Goal: Task Accomplishment & Management: Manage account settings

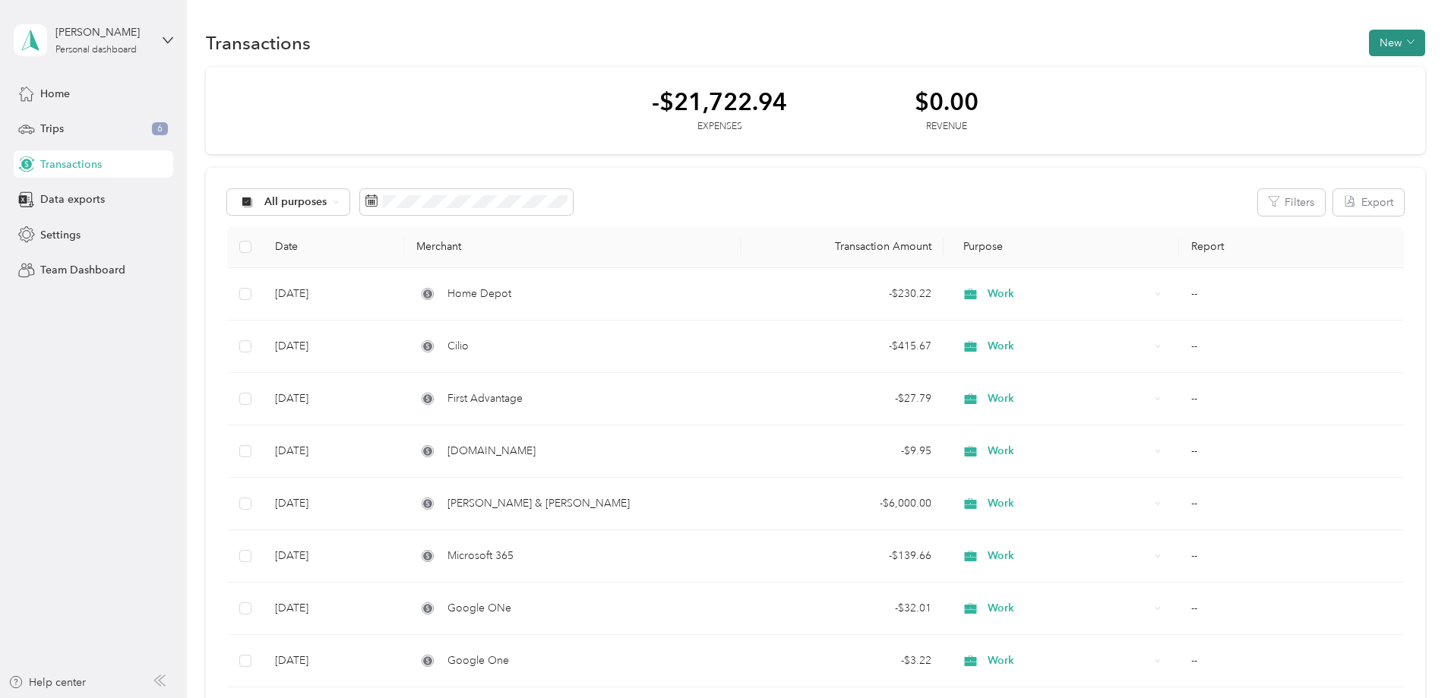
click at [1369, 41] on button "New" at bounding box center [1397, 43] width 56 height 27
drag, startPoint x: 1283, startPoint y: 103, endPoint x: 1281, endPoint y: 71, distance: 32.7
click at [1281, 71] on ol "Expense Revenue" at bounding box center [1279, 84] width 79 height 53
click at [1281, 71] on span "Expense" at bounding box center [1287, 63] width 41 height 16
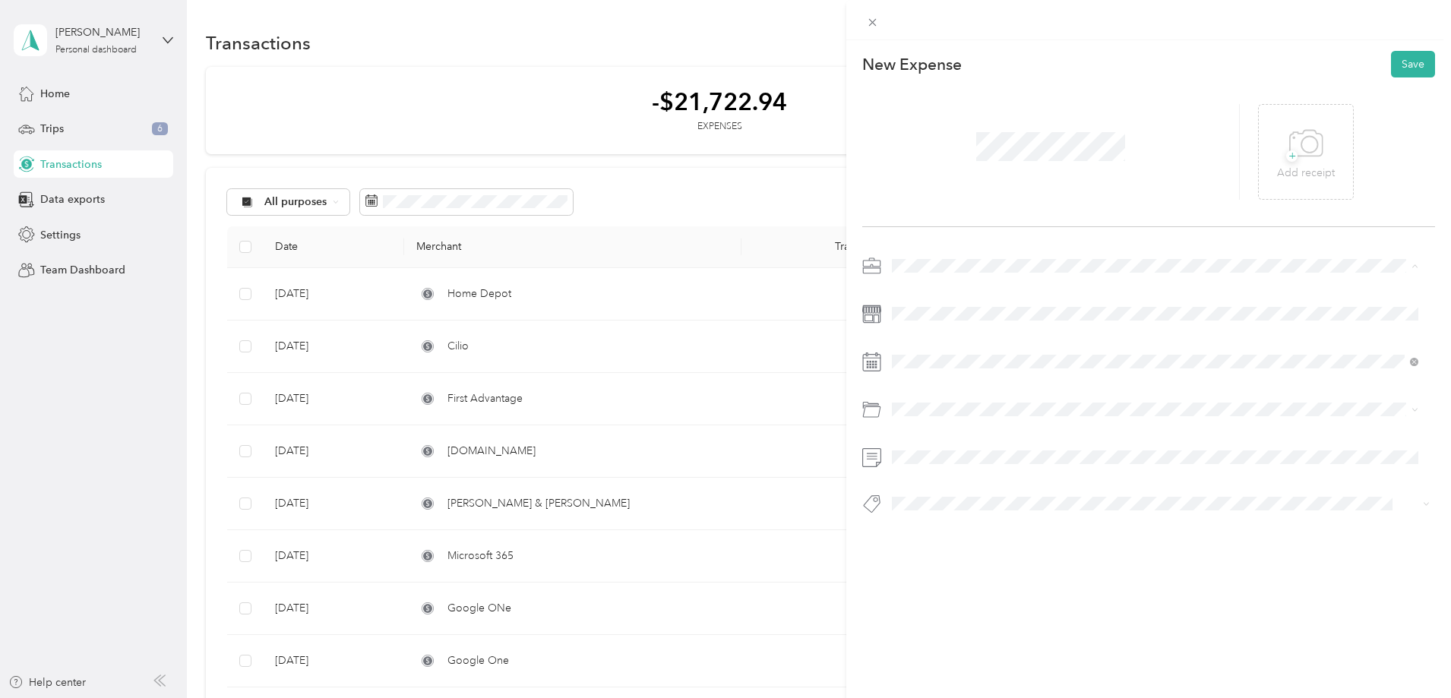
click at [925, 425] on div "Medical" at bounding box center [1155, 426] width 516 height 16
click at [940, 306] on span at bounding box center [1160, 314] width 548 height 24
click at [930, 472] on span "Personal" at bounding box center [917, 470] width 40 height 13
click at [64, 235] on div "This expense cannot be edited because it is either under review, approved, or p…" at bounding box center [725, 349] width 1451 height 698
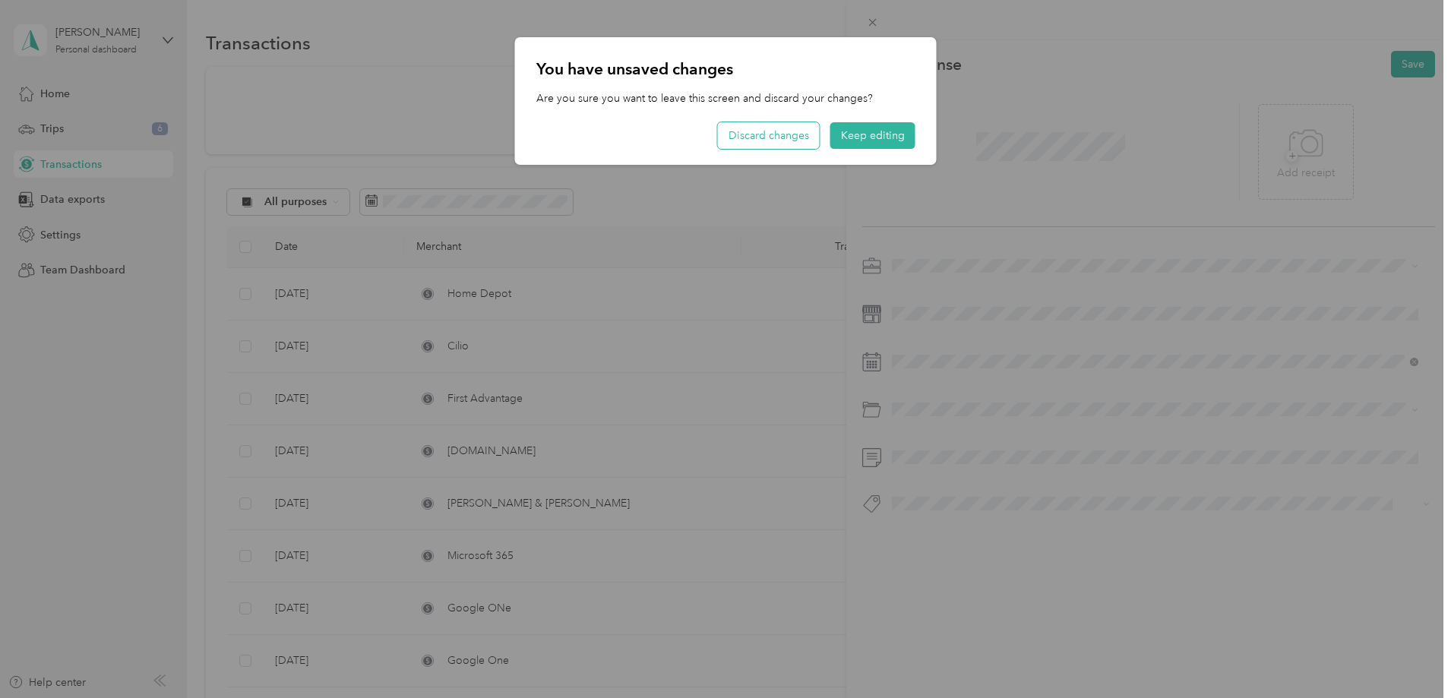
click at [774, 122] on button "Discard changes" at bounding box center [769, 135] width 102 height 27
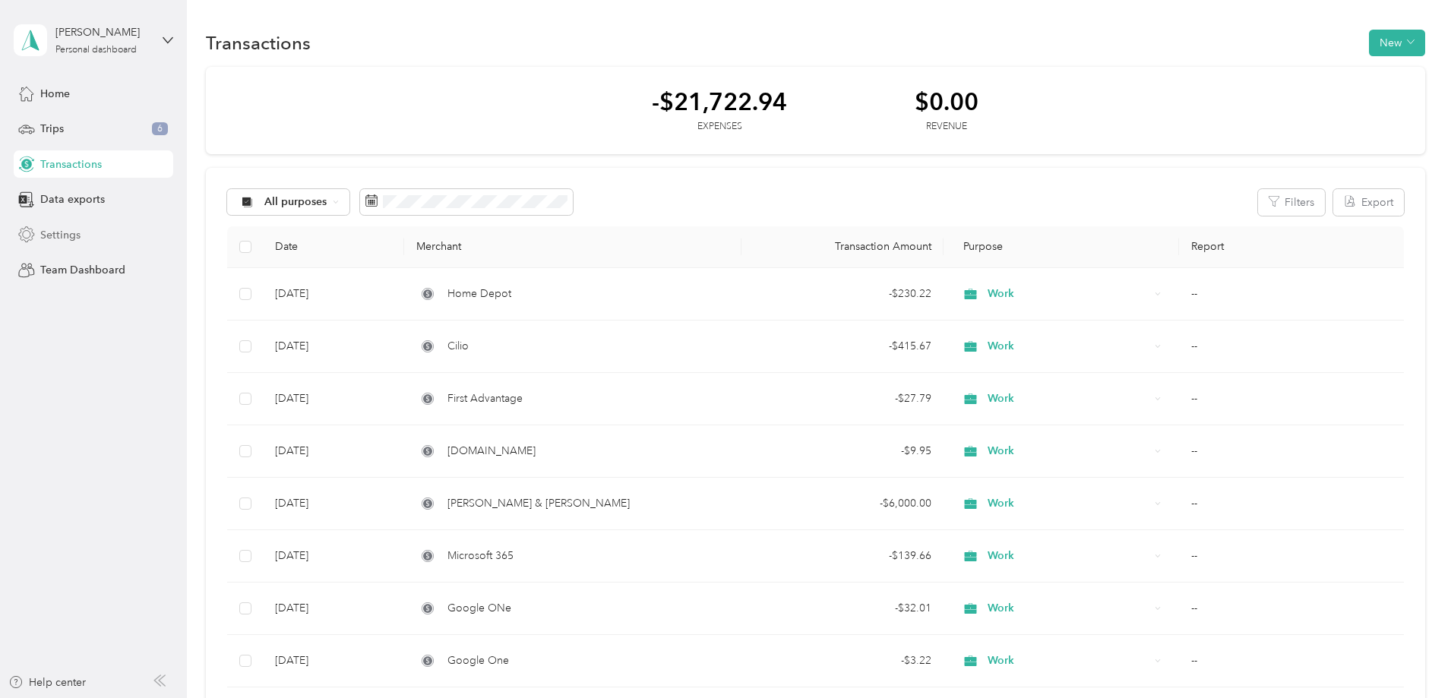
click at [58, 235] on span "Settings" at bounding box center [60, 235] width 40 height 16
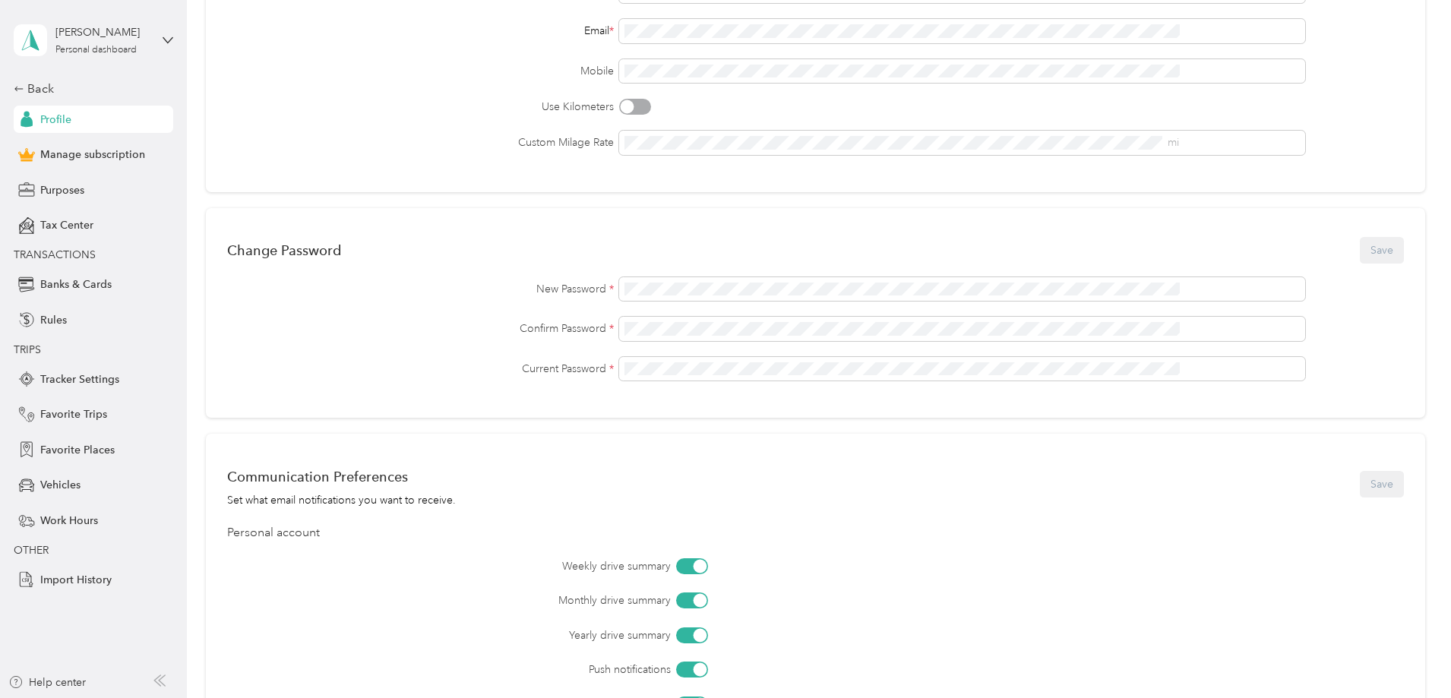
scroll to position [238, 0]
click at [78, 191] on span "Purposes" at bounding box center [62, 190] width 44 height 16
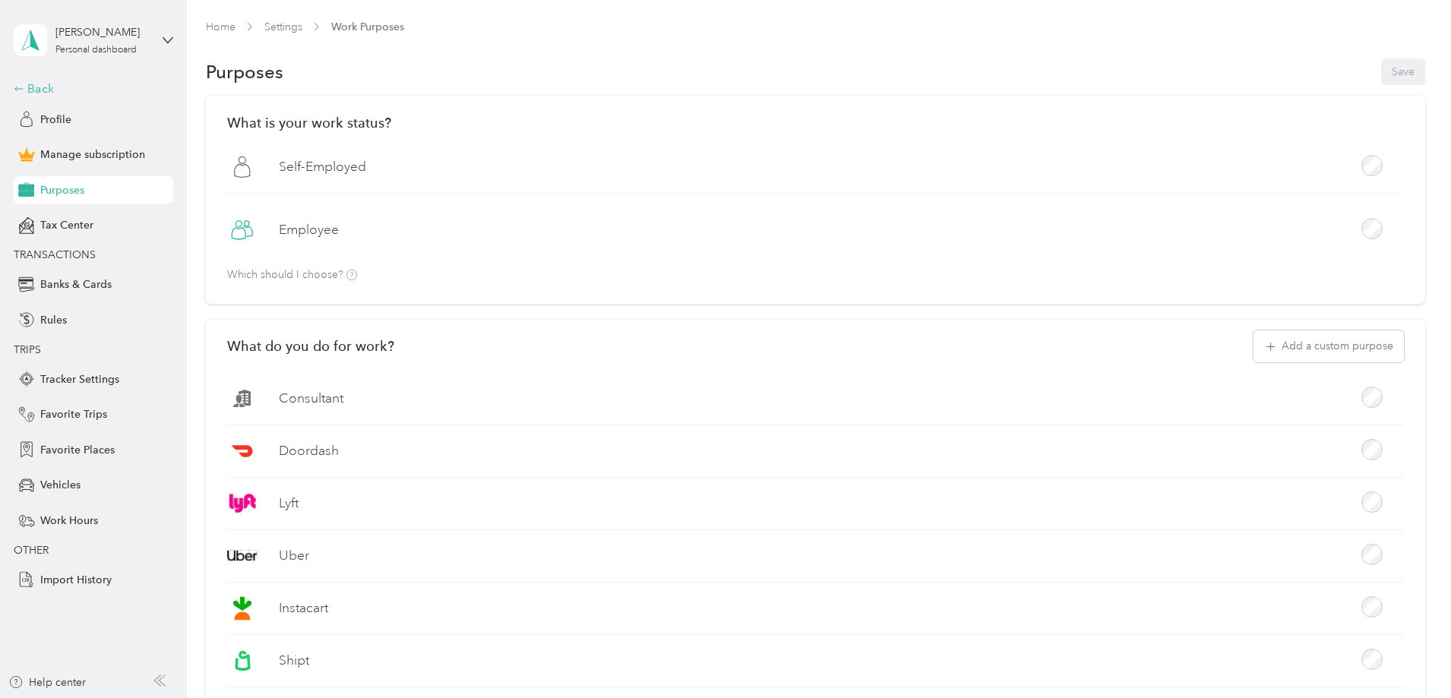
click at [38, 84] on div "Back" at bounding box center [90, 89] width 152 height 18
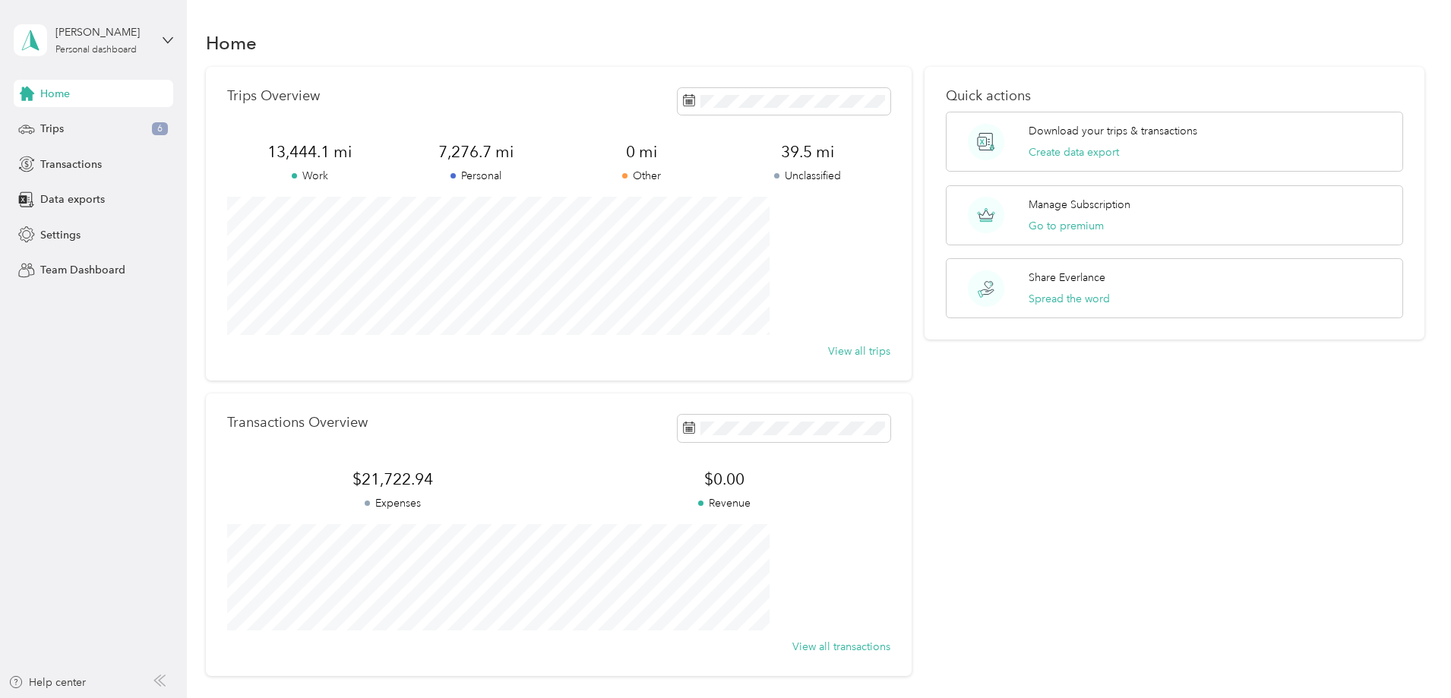
click at [52, 92] on span "Home" at bounding box center [55, 94] width 30 height 16
click at [75, 168] on span "Transactions" at bounding box center [71, 164] width 62 height 16
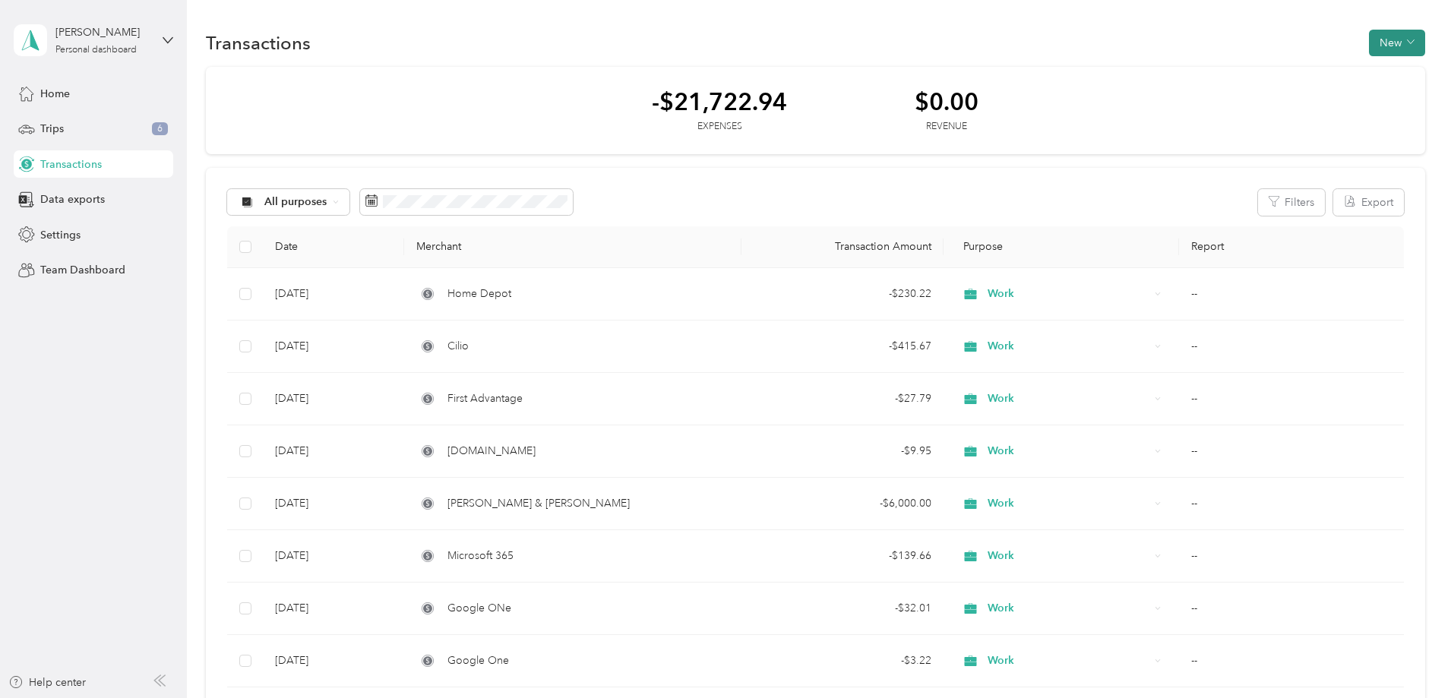
click at [1369, 46] on button "New" at bounding box center [1397, 43] width 56 height 27
click at [1284, 74] on span "Expense" at bounding box center [1287, 72] width 41 height 16
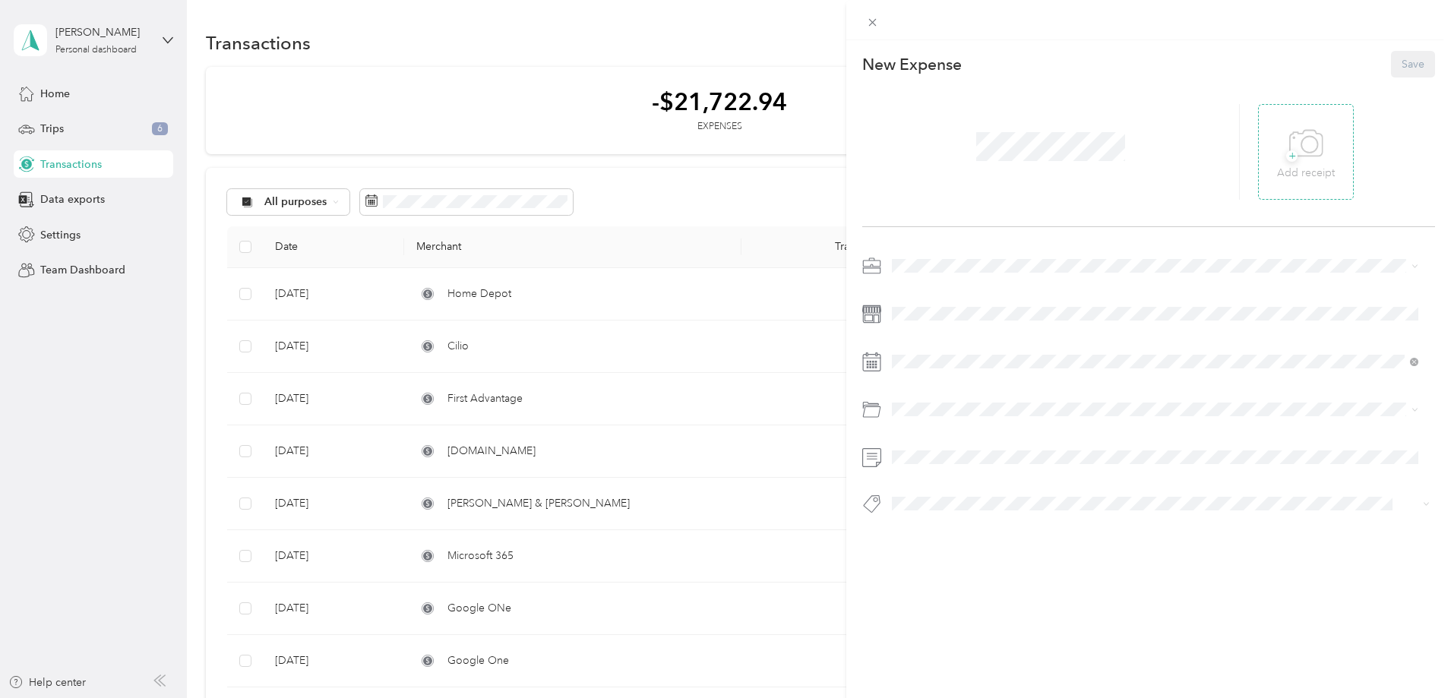
drag, startPoint x: 1291, startPoint y: 147, endPoint x: 1288, endPoint y: 156, distance: 8.7
click at [1290, 150] on icon at bounding box center [1306, 144] width 34 height 42
click at [936, 424] on div "Medical" at bounding box center [1155, 426] width 516 height 16
click at [1404, 72] on button "Save" at bounding box center [1413, 64] width 44 height 27
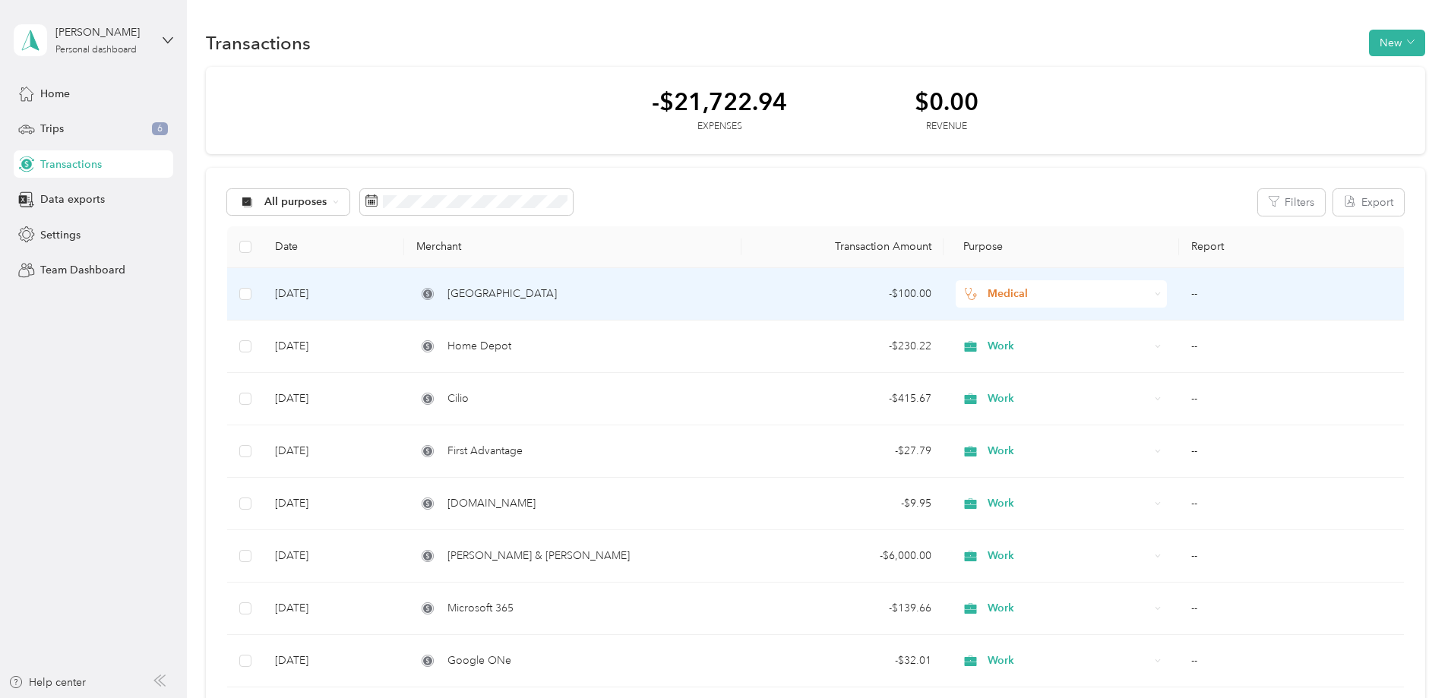
click at [557, 295] on span "[GEOGRAPHIC_DATA]" at bounding box center [501, 294] width 109 height 17
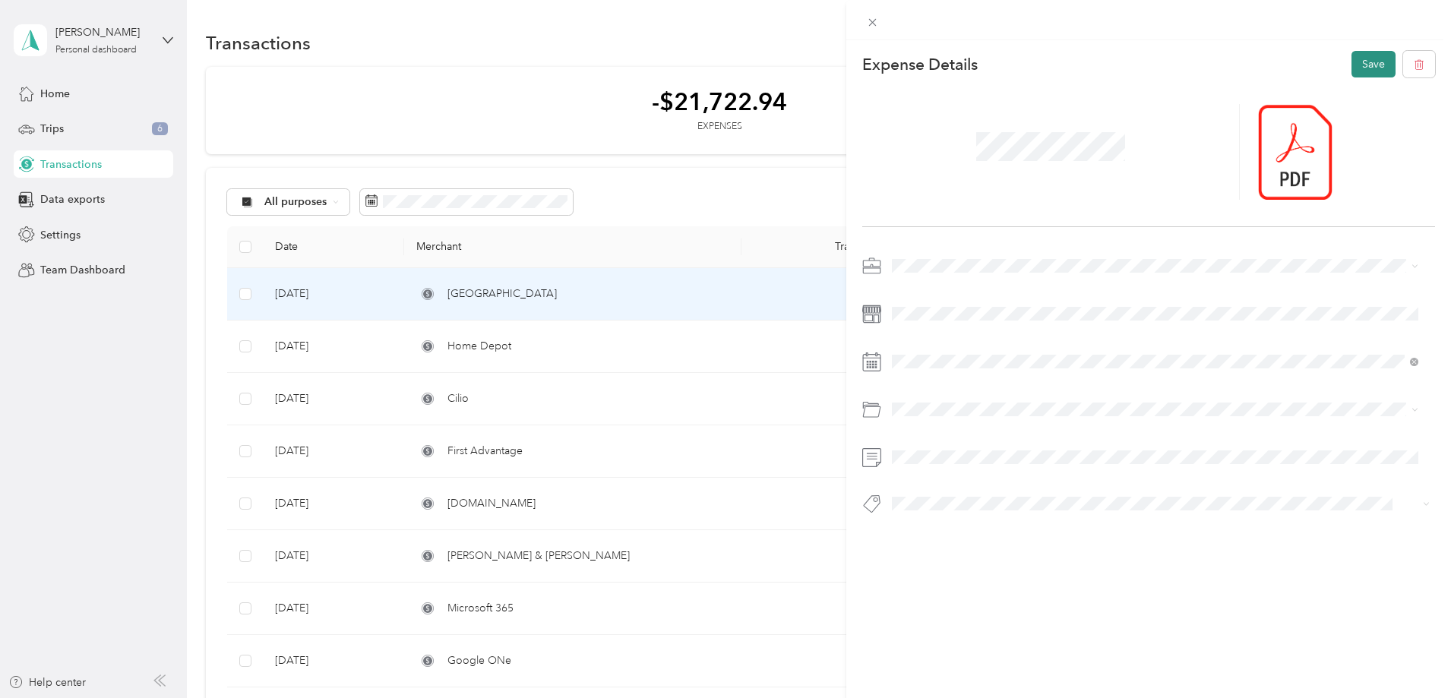
click at [1351, 72] on button "Save" at bounding box center [1373, 64] width 44 height 27
